Goal: Task Accomplishment & Management: Use online tool/utility

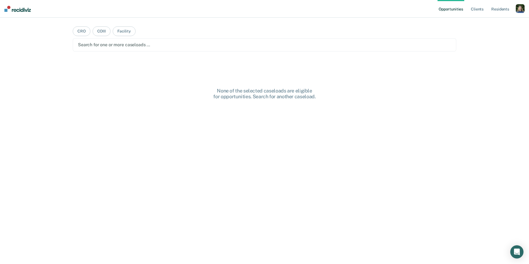
click at [521, 10] on div "button" at bounding box center [520, 8] width 9 height 9
click at [487, 20] on link "Profile" at bounding box center [498, 22] width 44 height 5
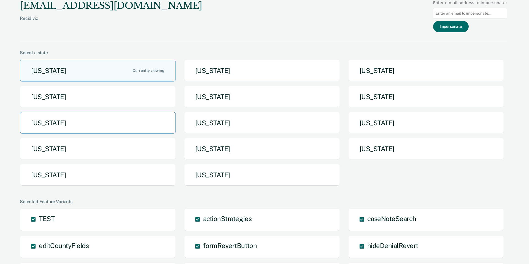
click at [129, 128] on button "[US_STATE]" at bounding box center [98, 123] width 156 height 22
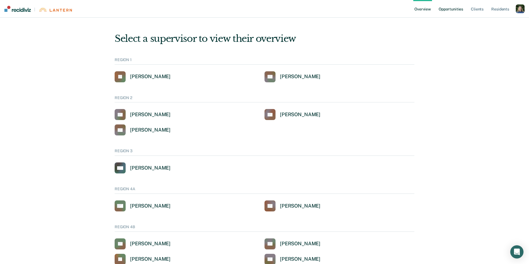
click at [460, 11] on link "Opportunities" at bounding box center [451, 9] width 27 height 18
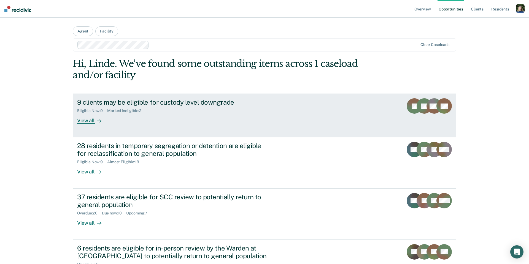
click at [83, 117] on div "View all" at bounding box center [92, 118] width 31 height 11
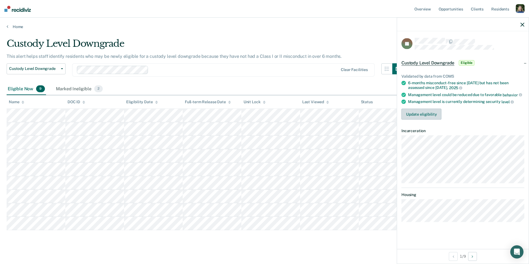
click at [437, 117] on button "Update eligibility" at bounding box center [422, 114] width 40 height 11
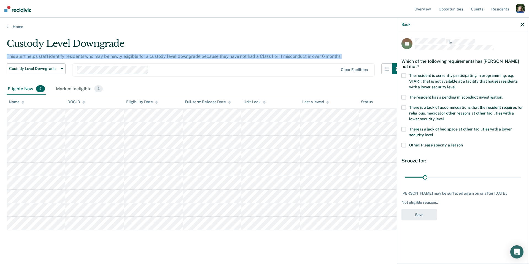
drag, startPoint x: 340, startPoint y: 55, endPoint x: 183, endPoint y: 48, distance: 157.3
click at [183, 48] on div "Custody Level Downgrade This alert helps staff identify residents who may be ne…" at bounding box center [205, 60] width 397 height 45
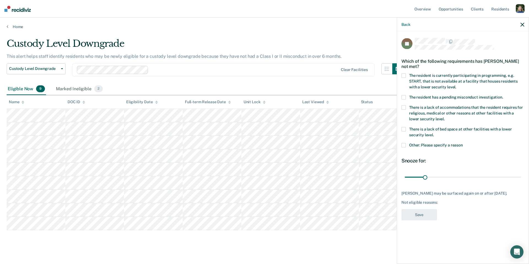
click at [173, 42] on div "Custody Level Downgrade" at bounding box center [205, 46] width 397 height 16
drag, startPoint x: 126, startPoint y: 42, endPoint x: 7, endPoint y: 44, distance: 119.1
click at [7, 44] on div "Custody Level Downgrade" at bounding box center [205, 46] width 397 height 16
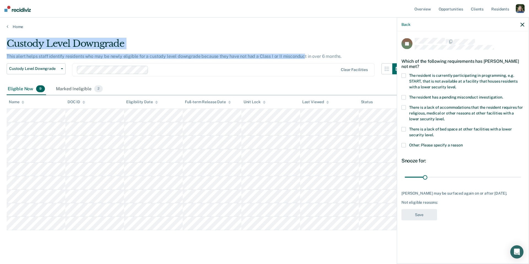
drag, startPoint x: 7, startPoint y: 41, endPoint x: 301, endPoint y: 57, distance: 294.3
click at [301, 57] on div "Custody Level Downgrade This alert helps staff identify residents who may be ne…" at bounding box center [205, 60] width 397 height 45
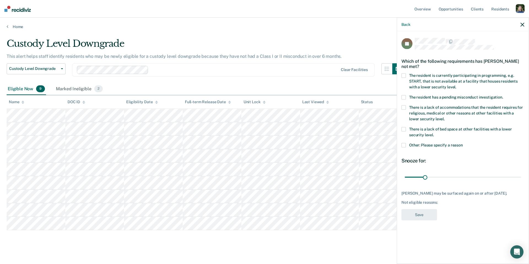
click at [339, 52] on div "Custody Level Downgrade" at bounding box center [205, 46] width 397 height 16
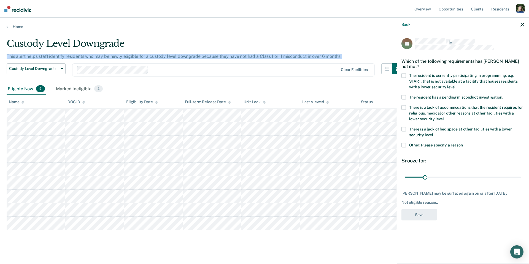
drag, startPoint x: 339, startPoint y: 58, endPoint x: 332, endPoint y: 44, distance: 15.3
click at [332, 44] on div "Custody Level Downgrade This alert helps staff identify residents who may be ne…" at bounding box center [205, 60] width 397 height 45
click at [332, 44] on div "Custody Level Downgrade" at bounding box center [205, 46] width 397 height 16
drag, startPoint x: 340, startPoint y: 57, endPoint x: 330, endPoint y: 46, distance: 14.4
click at [330, 46] on div "Custody Level Downgrade This alert helps staff identify residents who may be ne…" at bounding box center [205, 60] width 397 height 45
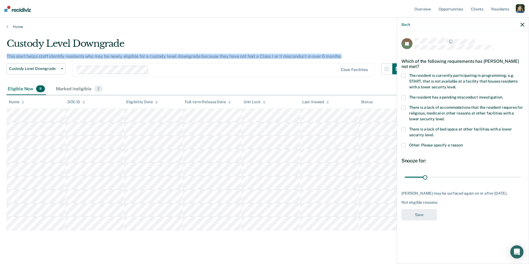
click at [330, 46] on div "Custody Level Downgrade" at bounding box center [205, 46] width 397 height 16
drag, startPoint x: 337, startPoint y: 57, endPoint x: 268, endPoint y: 52, distance: 69.1
click at [268, 52] on div "Custody Level Downgrade This alert helps staff identify residents who may be ne…" at bounding box center [205, 60] width 397 height 45
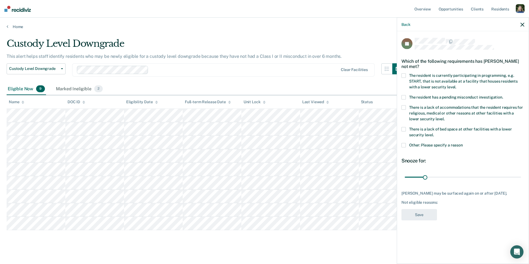
click at [268, 49] on div "Custody Level Downgrade" at bounding box center [205, 46] width 397 height 16
drag, startPoint x: 125, startPoint y: 45, endPoint x: 2, endPoint y: 47, distance: 123.2
click at [2, 47] on main "Custody Level Downgrade This alert helps staff identify residents who may be ne…" at bounding box center [264, 148] width 529 height 239
click at [247, 40] on div "Custody Level Downgrade" at bounding box center [205, 46] width 397 height 16
drag, startPoint x: 8, startPoint y: 43, endPoint x: 133, endPoint y: 48, distance: 124.4
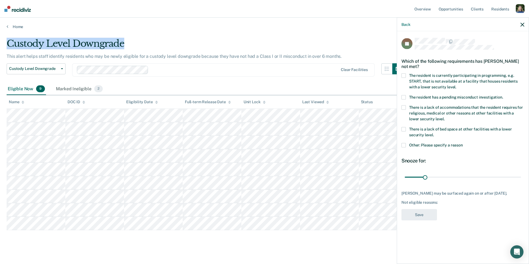
click at [133, 48] on div "Custody Level Downgrade" at bounding box center [205, 46] width 397 height 16
click at [127, 45] on div "Custody Level Downgrade" at bounding box center [205, 46] width 397 height 16
drag, startPoint x: 124, startPoint y: 43, endPoint x: 7, endPoint y: 45, distance: 117.2
click at [7, 45] on div "Custody Level Downgrade" at bounding box center [205, 46] width 397 height 16
click at [524, 25] on icon "button" at bounding box center [523, 25] width 4 height 4
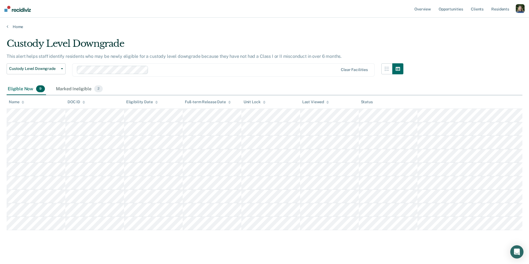
click at [145, 39] on div "Custody Level Downgrade" at bounding box center [205, 46] width 397 height 16
